Goal: Task Accomplishment & Management: Complete application form

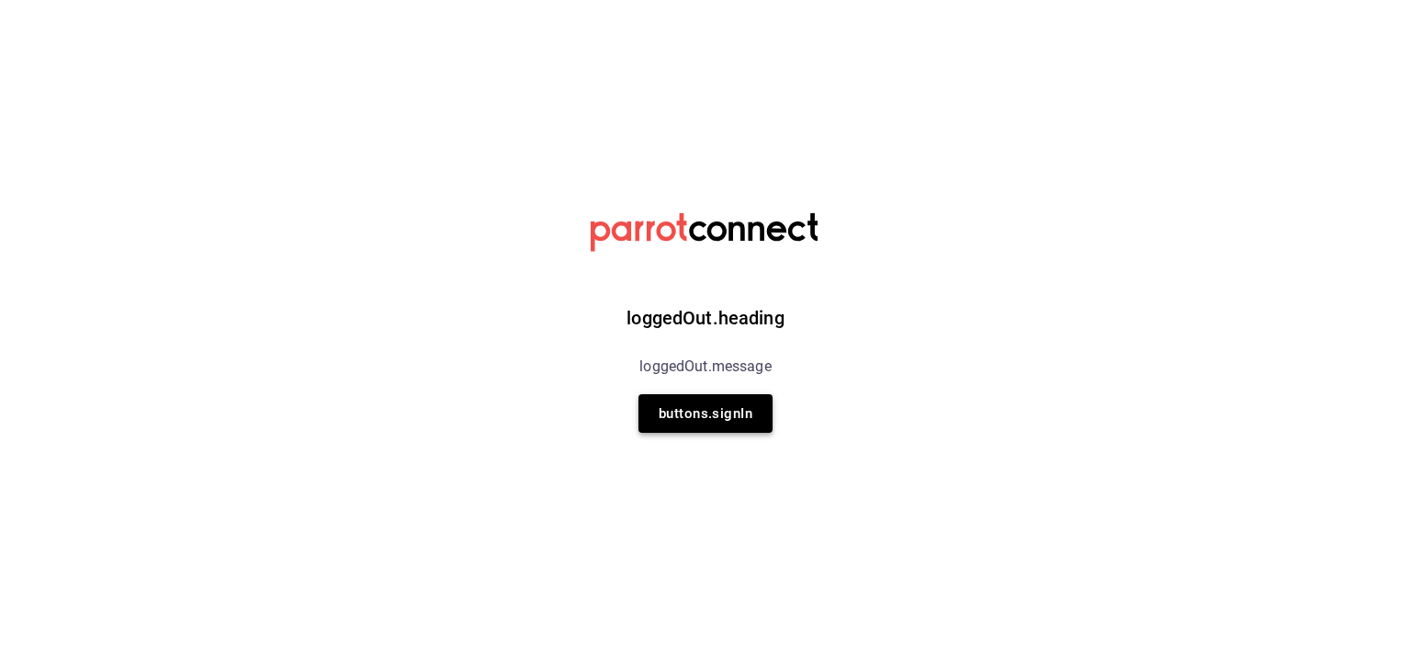
click at [685, 422] on button "buttons.signIn" at bounding box center [705, 413] width 134 height 39
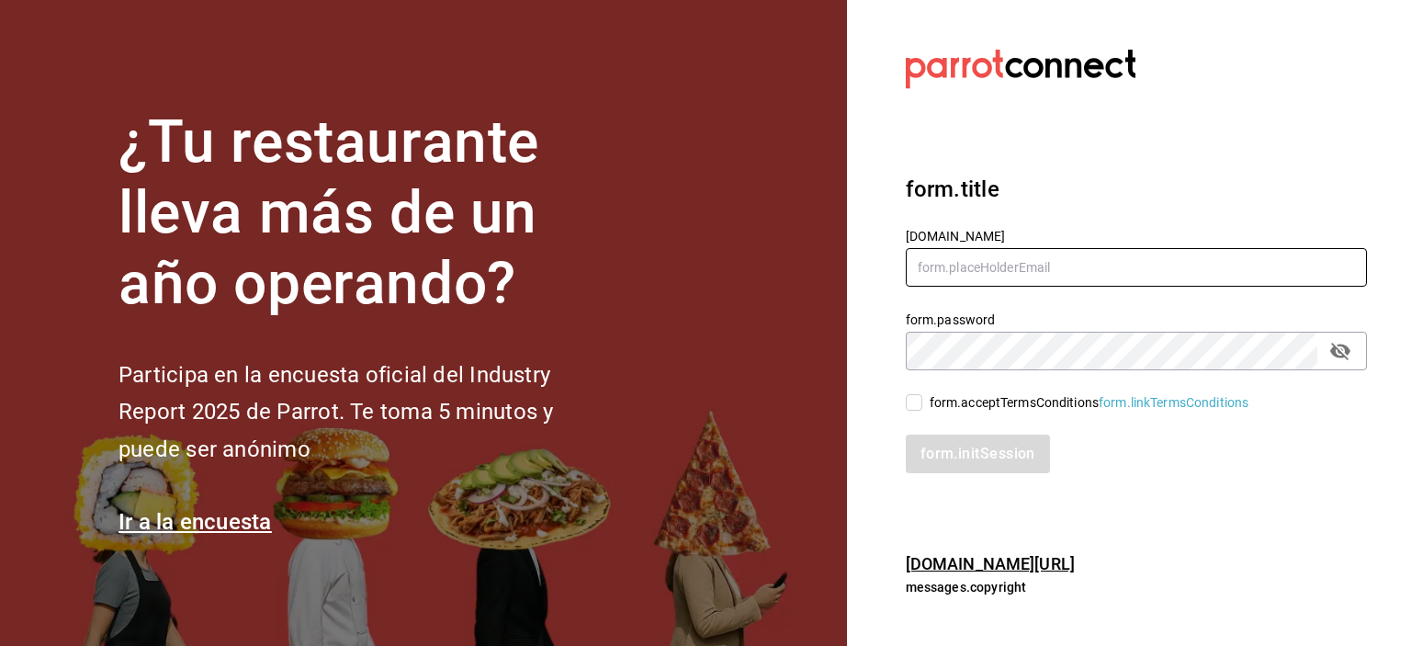
type input "DDDMACIEL@GMAIL.COM"
click at [915, 405] on input "form.acceptTermsConditions form.linkTermsConditions" at bounding box center [913, 402] width 17 height 17
checkbox input "true"
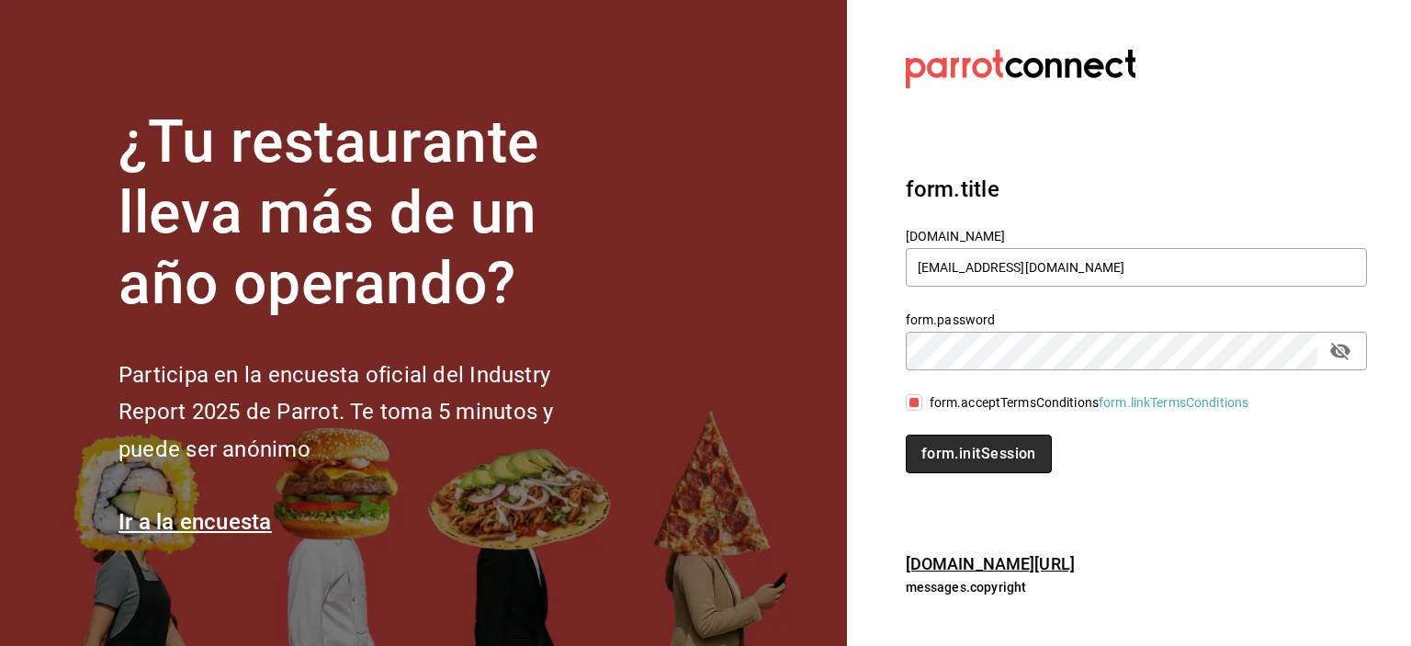
click at [950, 438] on button "form.initSession" at bounding box center [978, 453] width 146 height 39
